Goal: Find specific page/section: Find specific page/section

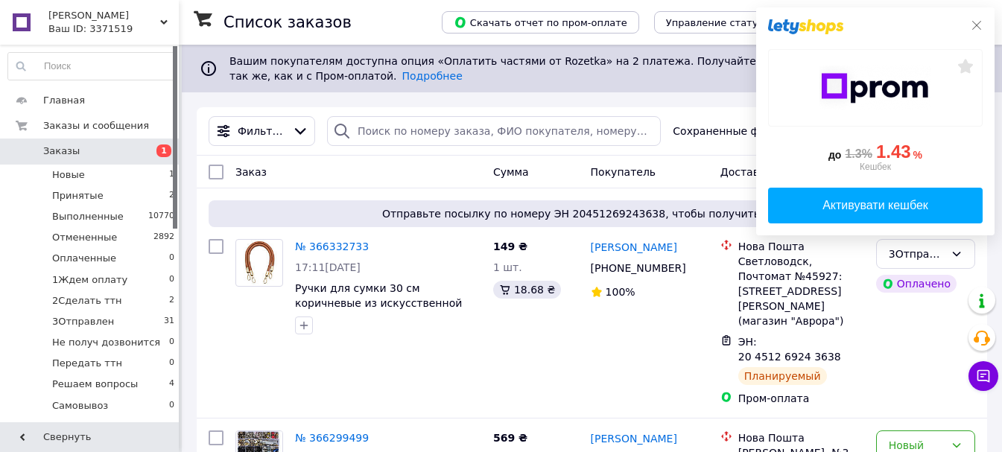
click at [975, 25] on icon at bounding box center [976, 25] width 12 height 12
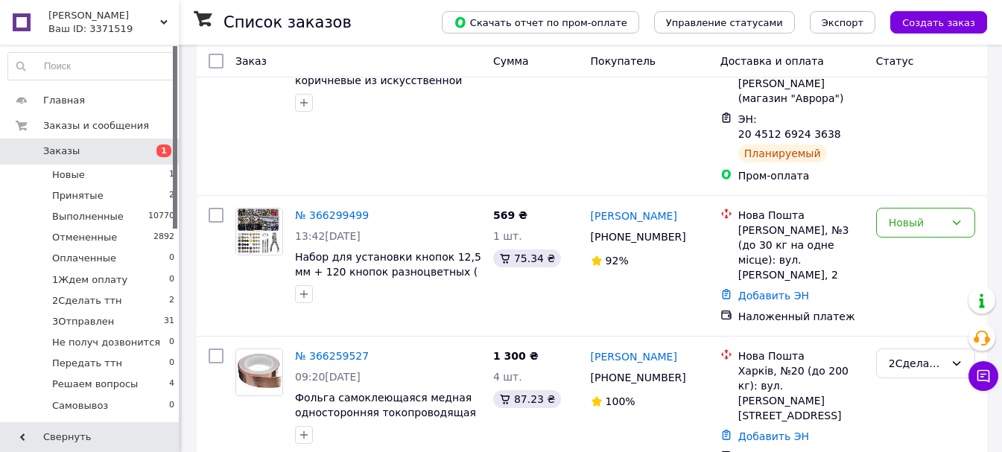
scroll to position [223, 0]
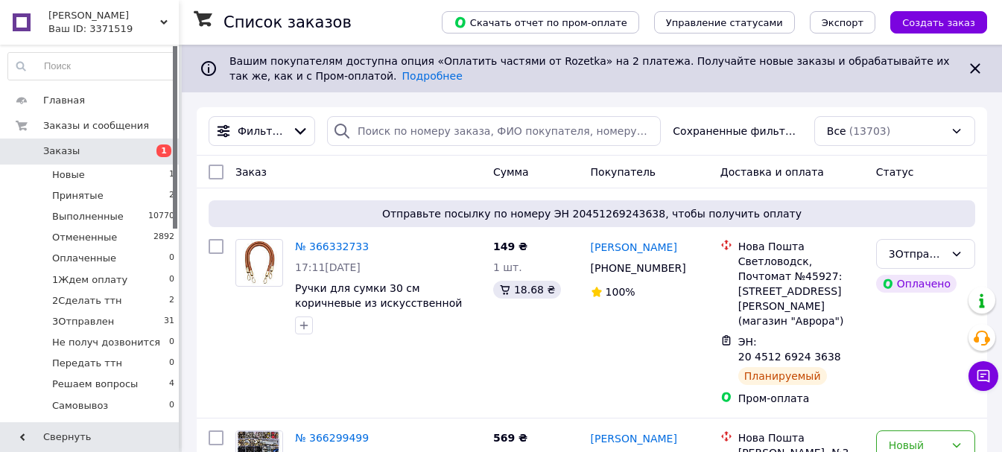
click at [92, 21] on span "[PERSON_NAME]" at bounding box center [104, 15] width 112 height 13
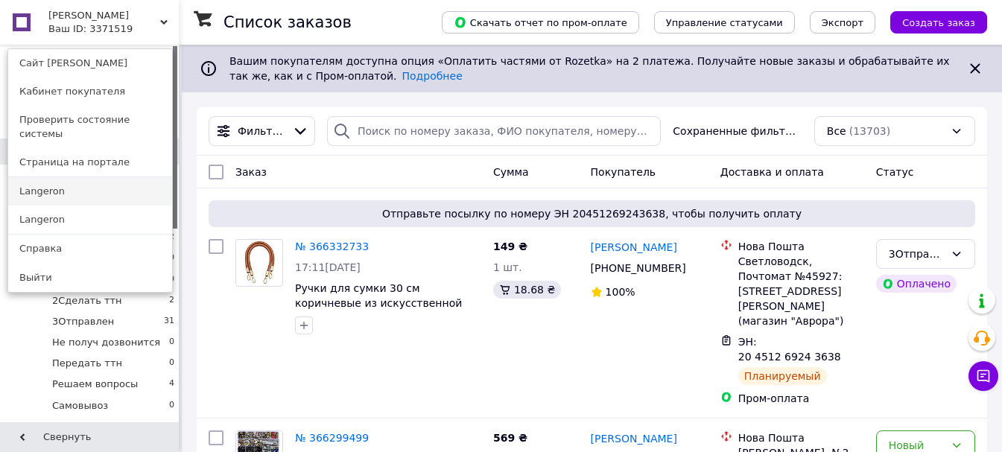
click at [36, 177] on link "Langeron" at bounding box center [90, 191] width 164 height 28
